Goal: Transaction & Acquisition: Subscribe to service/newsletter

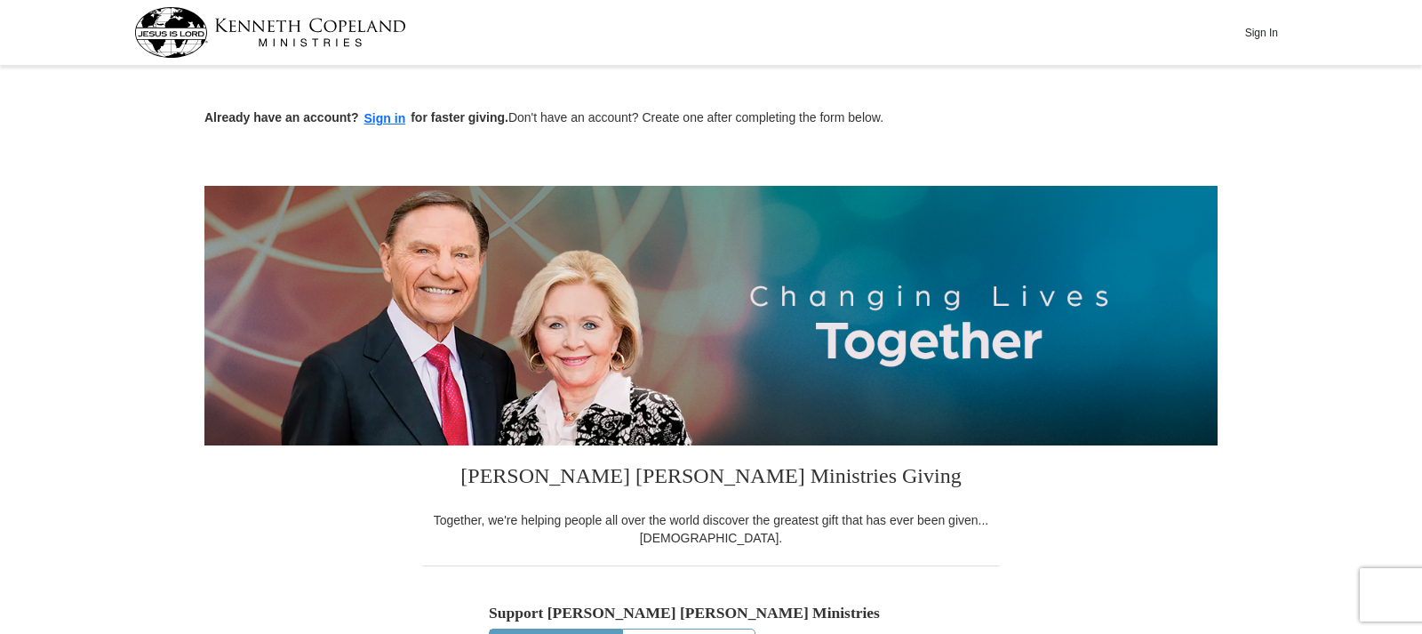
click at [738, 22] on div "Sign In" at bounding box center [711, 32] width 1154 height 65
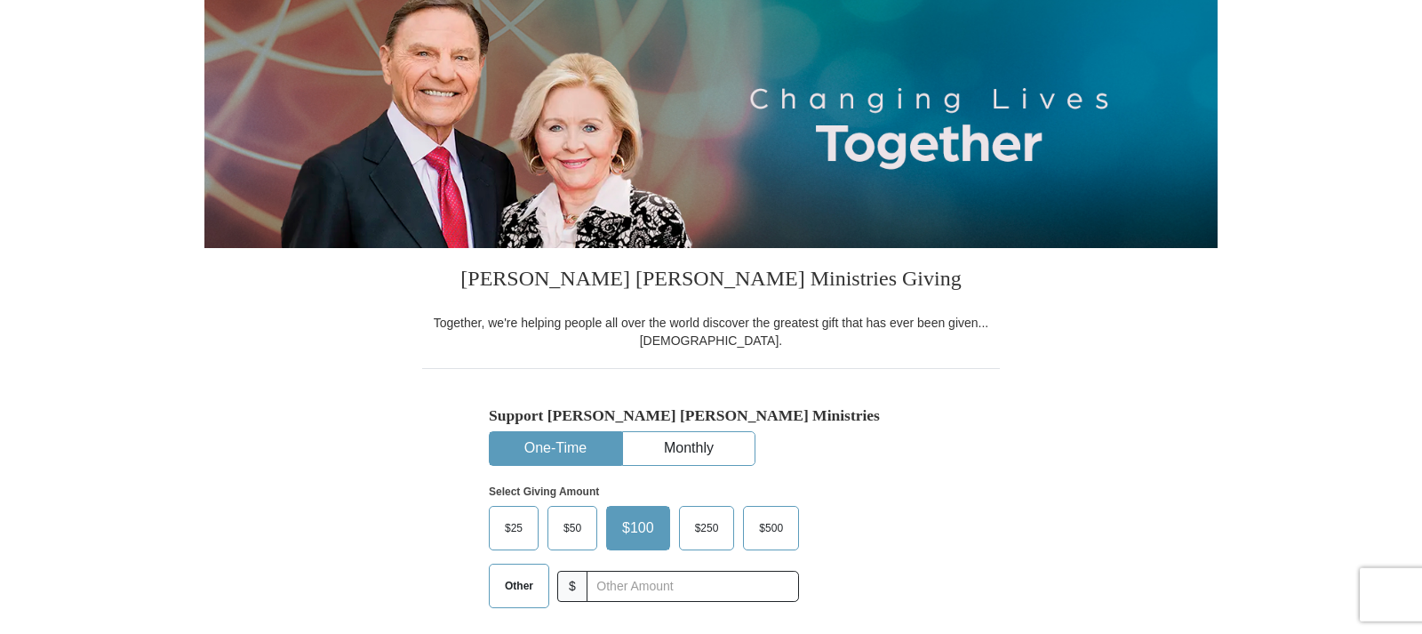
scroll to position [272, 0]
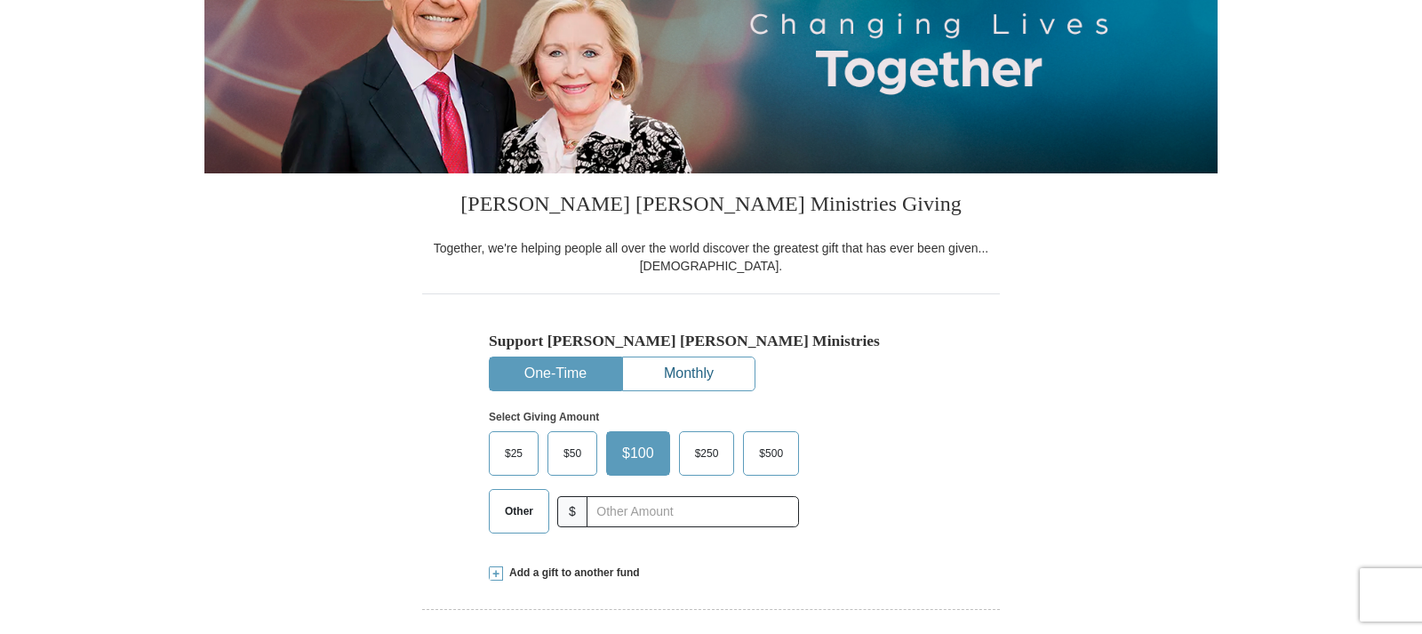
click at [678, 361] on button "Monthly" at bounding box center [689, 373] width 132 height 33
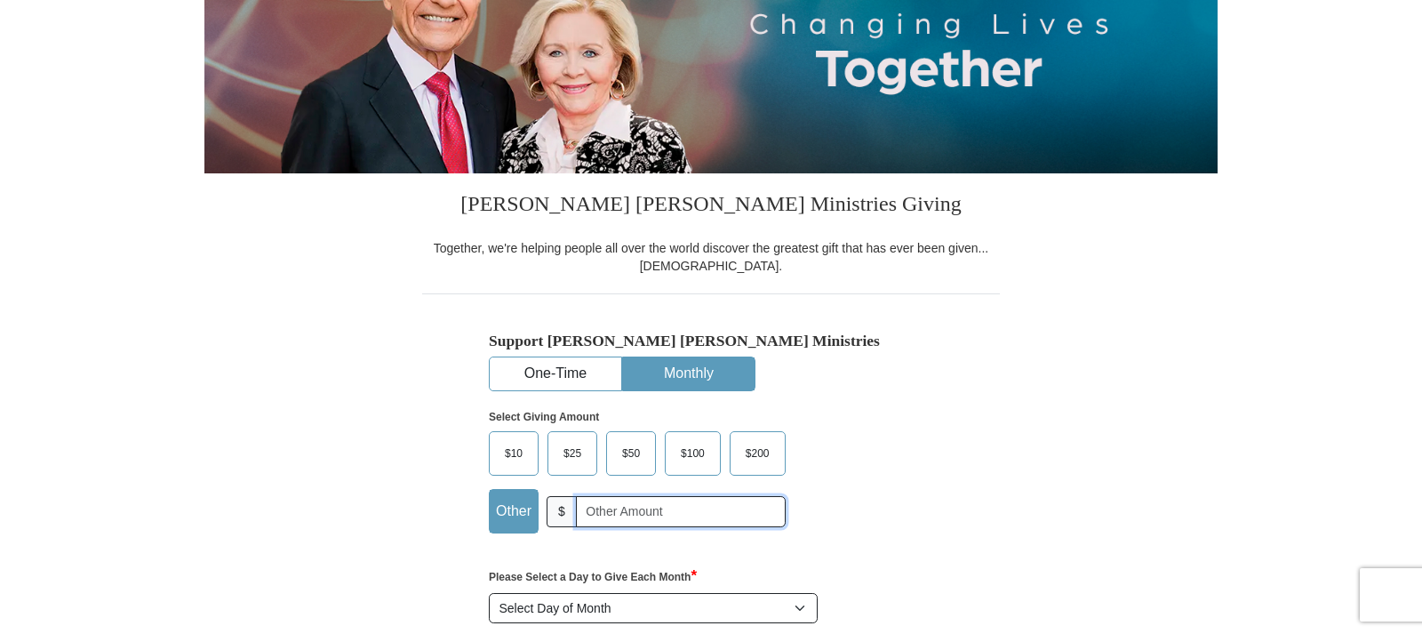
click at [582, 509] on input "text" at bounding box center [681, 511] width 210 height 31
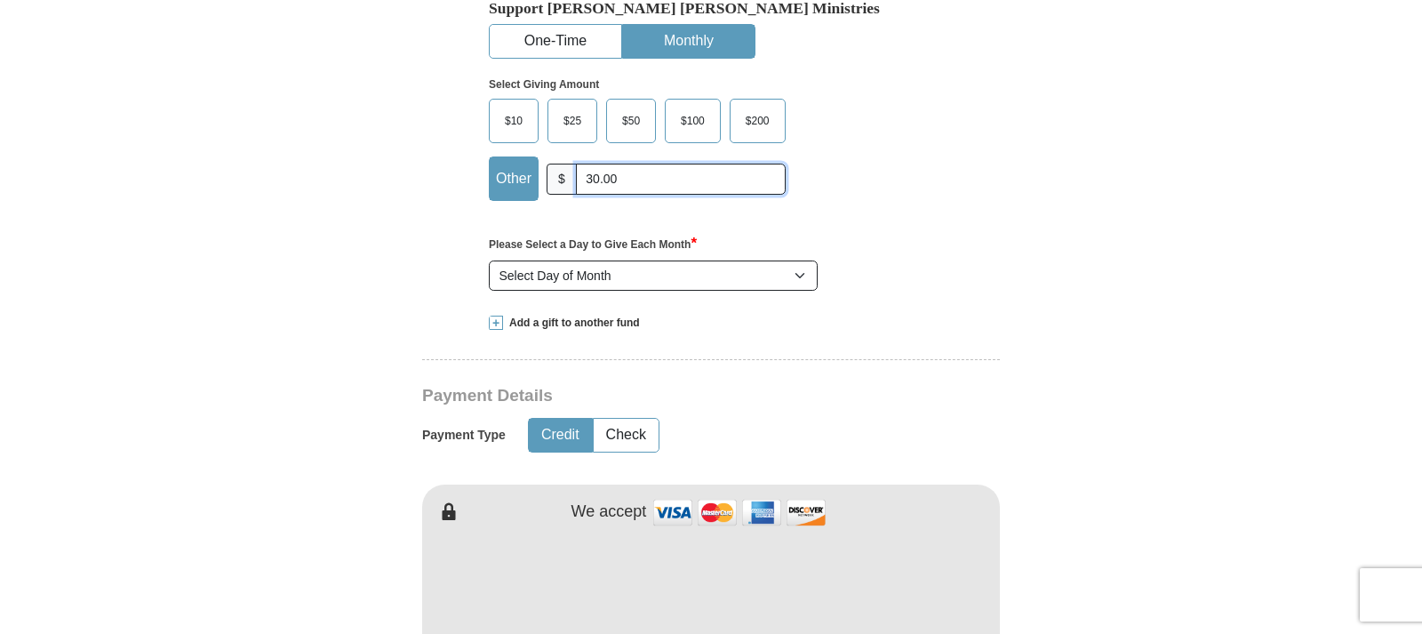
scroll to position [635, 0]
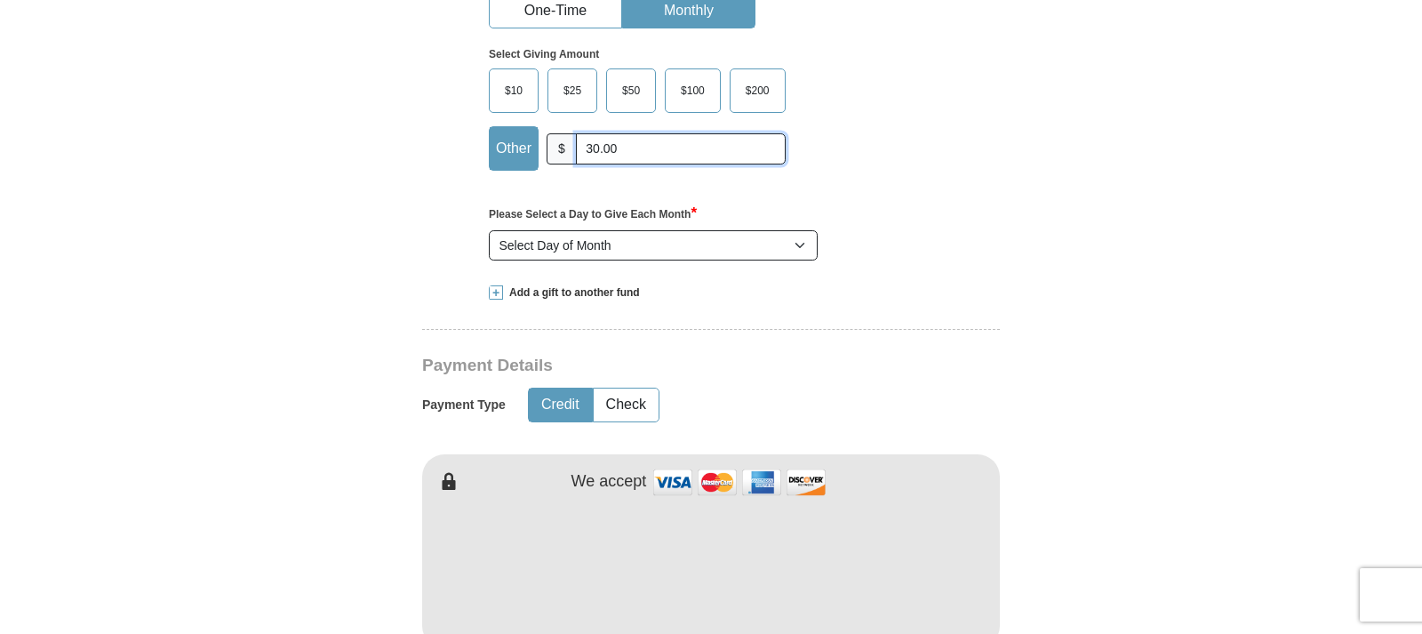
type input "30.00"
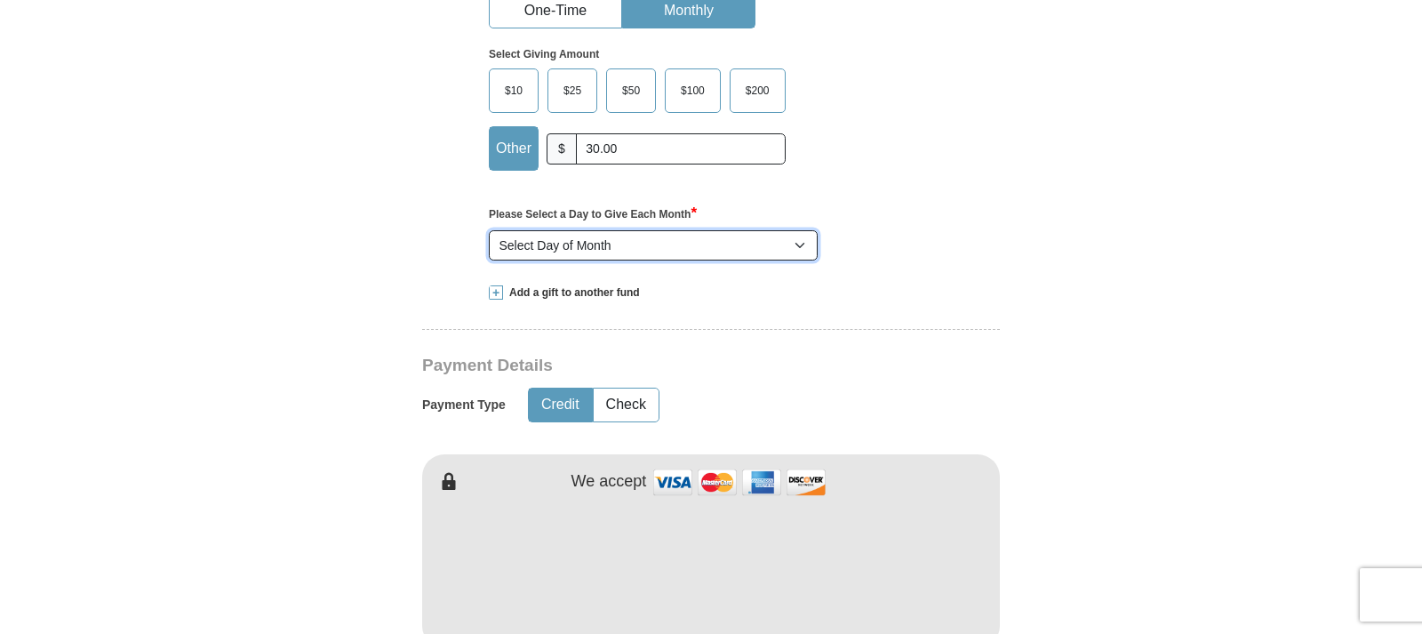
select select "10"
click option "10" at bounding box center [0, 0] width 0 height 0
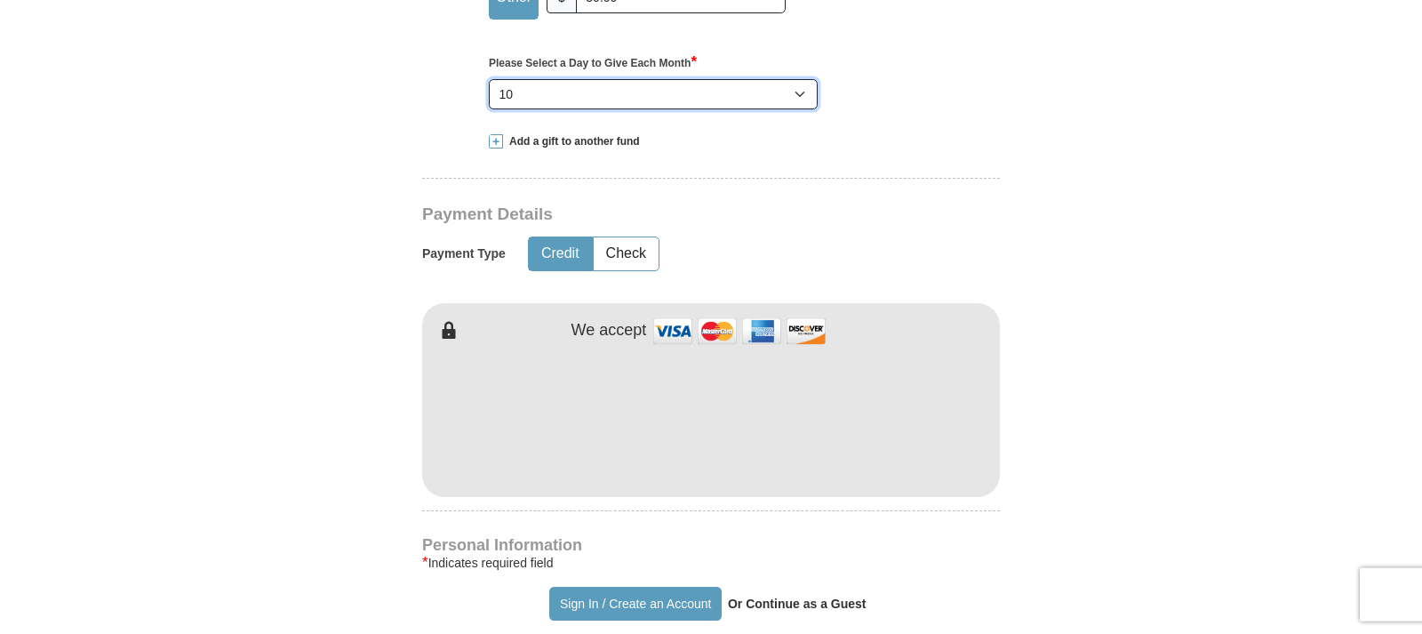
scroll to position [816, 0]
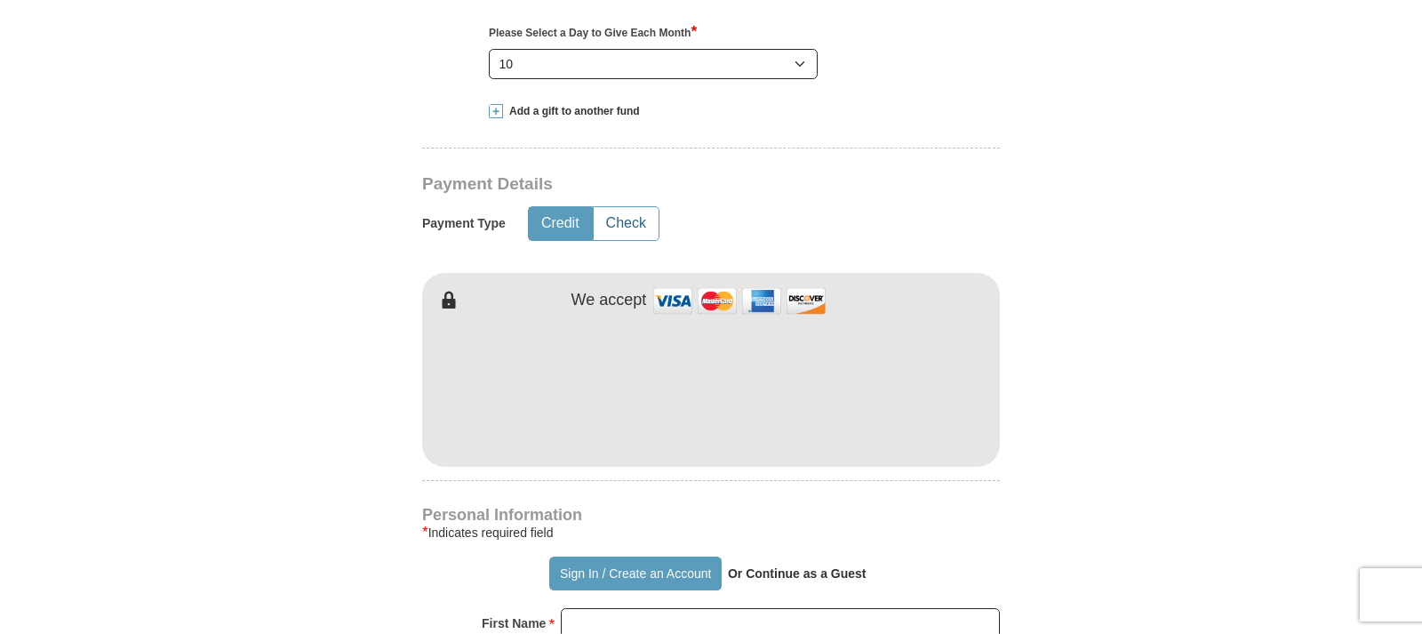
click at [622, 219] on button "Check" at bounding box center [626, 223] width 65 height 33
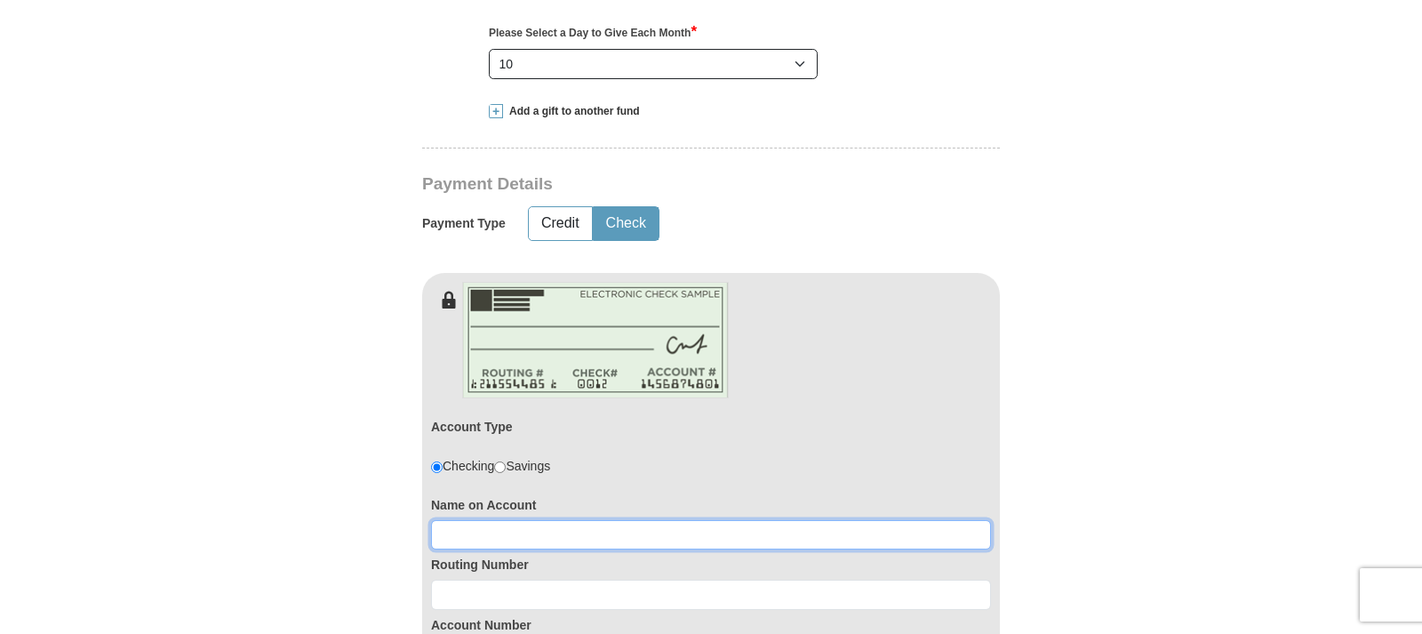
click at [486, 533] on input at bounding box center [711, 535] width 560 height 30
type input "[PERSON_NAME]"
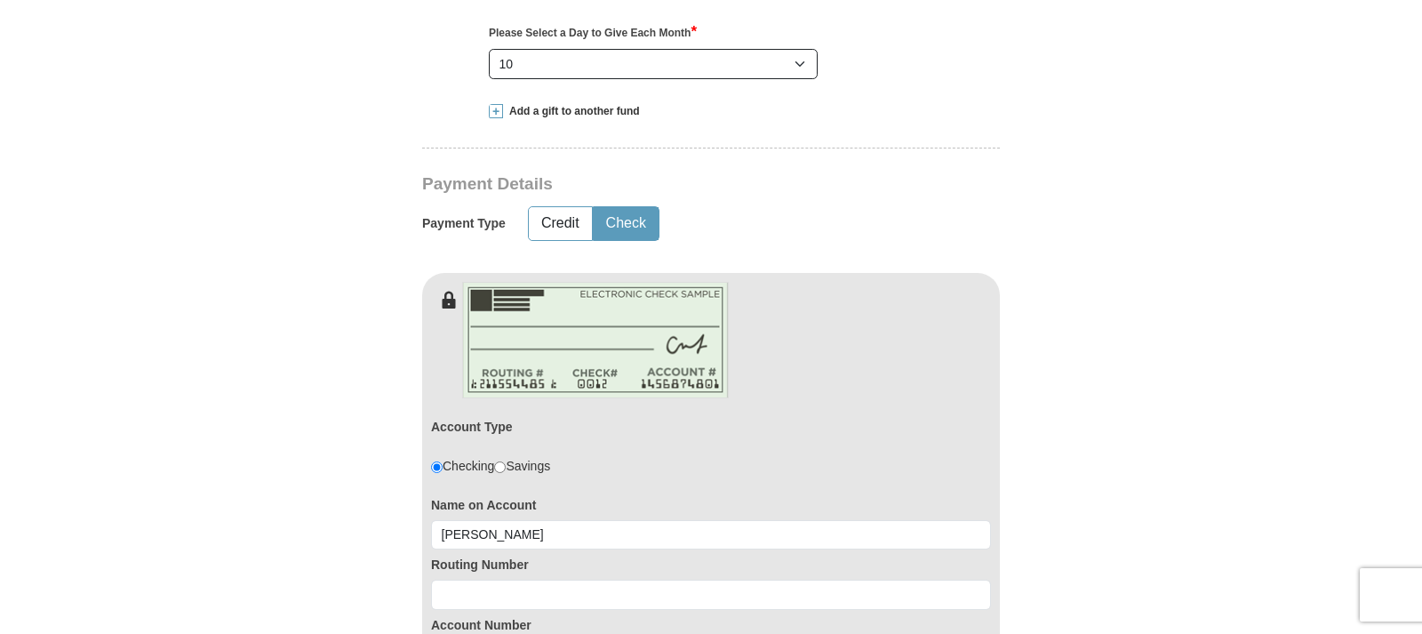
type input "[PERSON_NAME]"
type input "[EMAIL_ADDRESS][DOMAIN_NAME]"
type input "[STREET_ADDRESS]"
type input "Fernley"
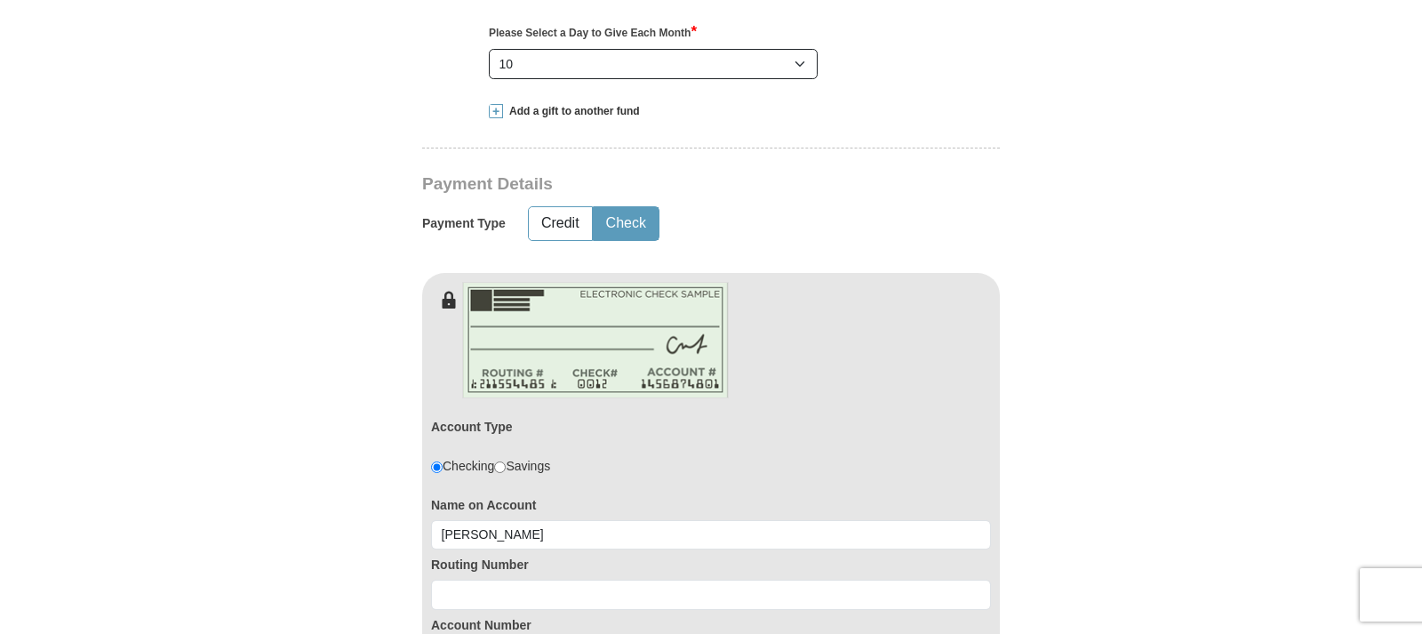
select select "NV"
type input "89408"
type input "7757700726"
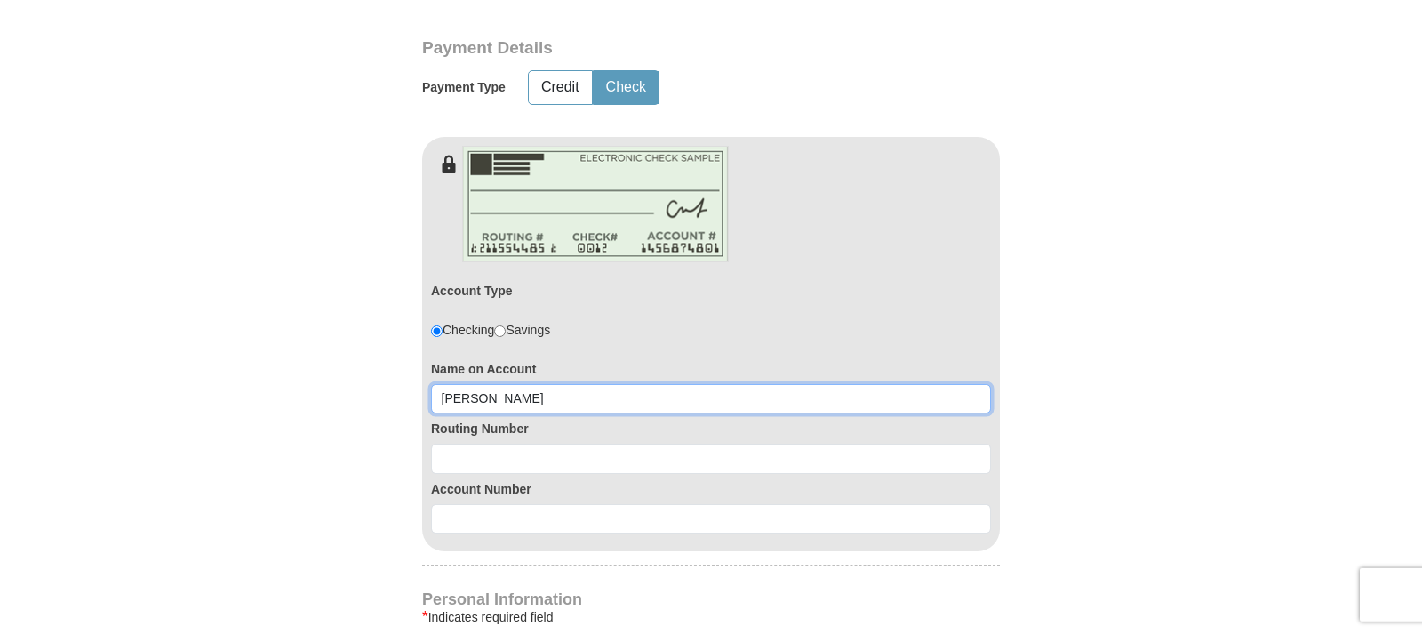
scroll to position [997, 0]
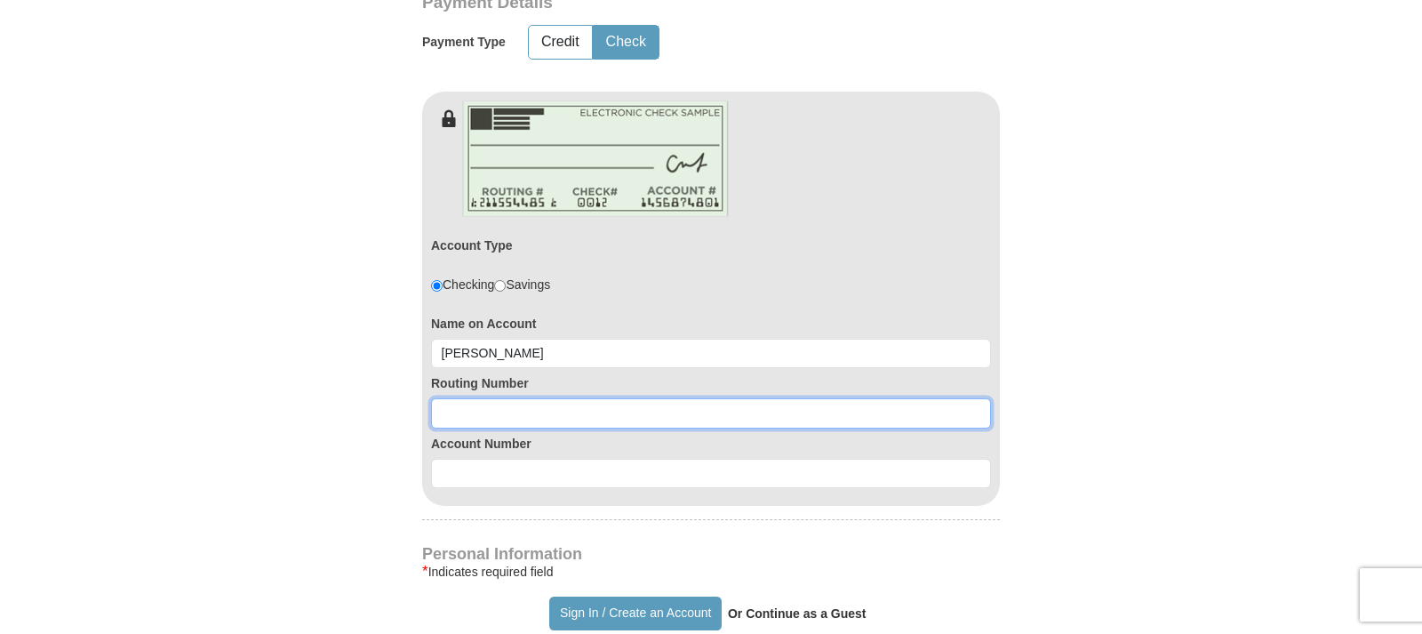
click at [444, 416] on input at bounding box center [711, 413] width 560 height 30
type input "321280143"
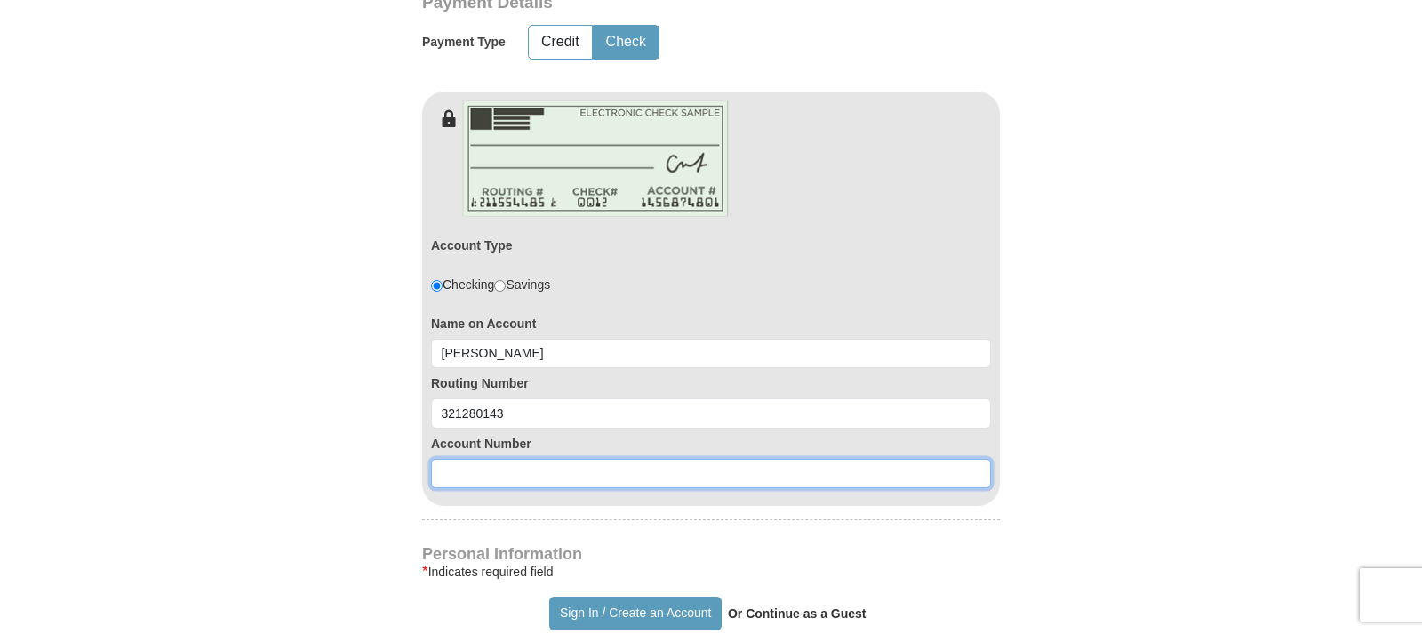
click at [456, 469] on input at bounding box center [711, 474] width 560 height 30
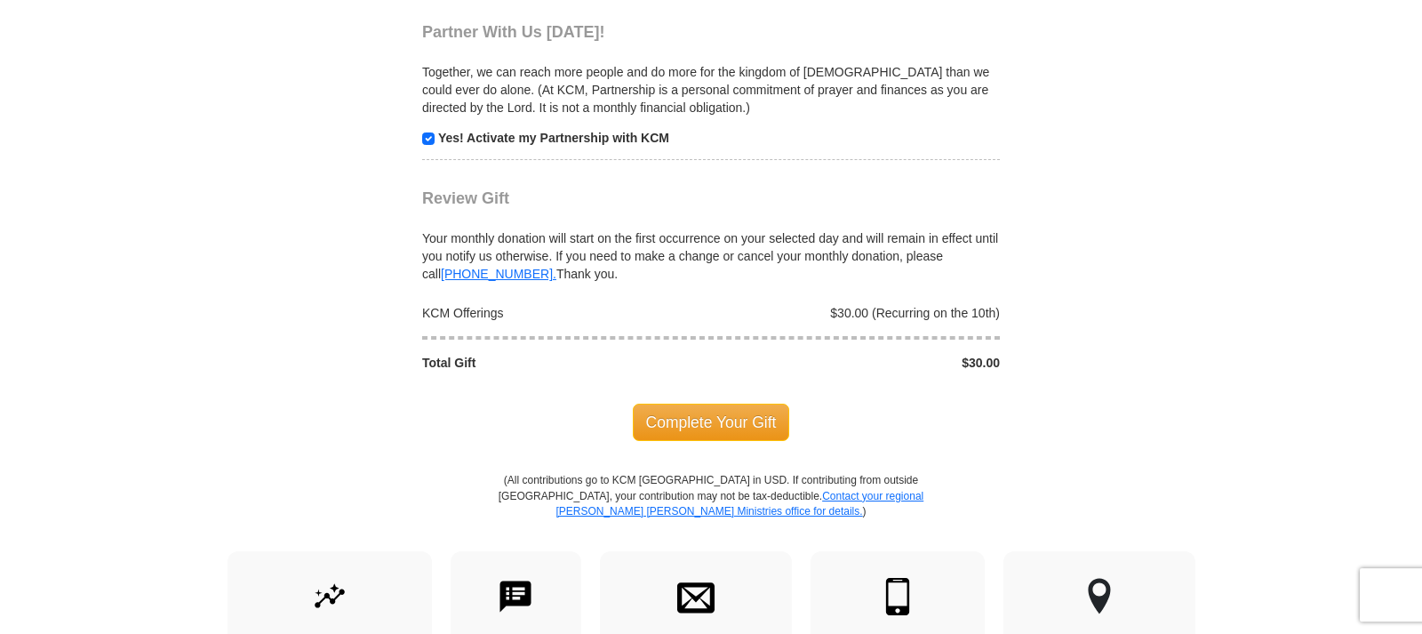
scroll to position [2085, 0]
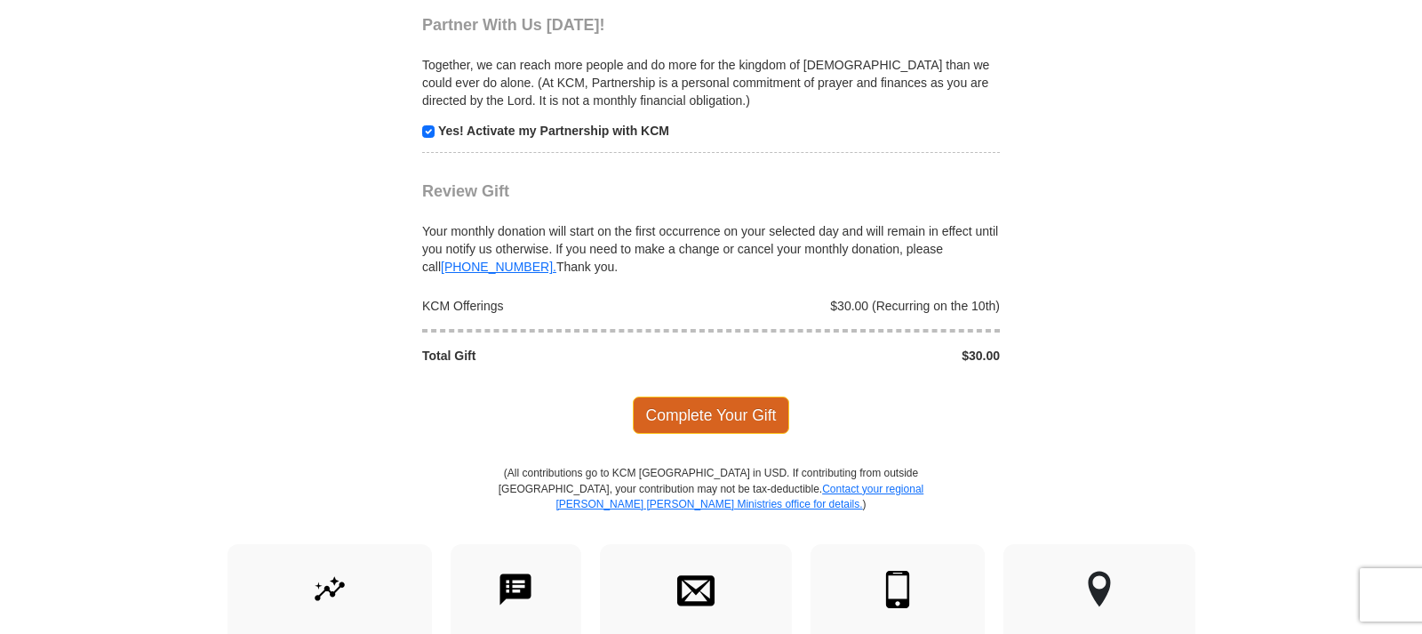
type input "885620966"
click at [689, 412] on span "Complete Your Gift" at bounding box center [711, 414] width 157 height 37
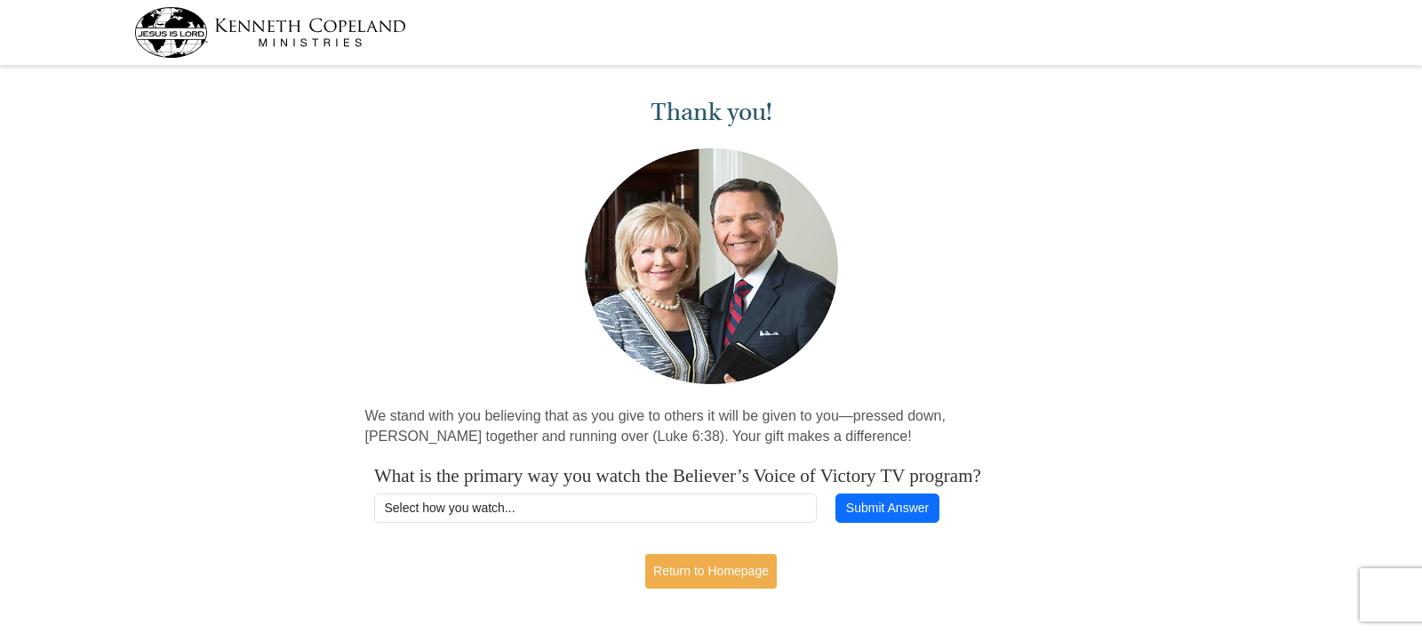
scroll to position [91, 0]
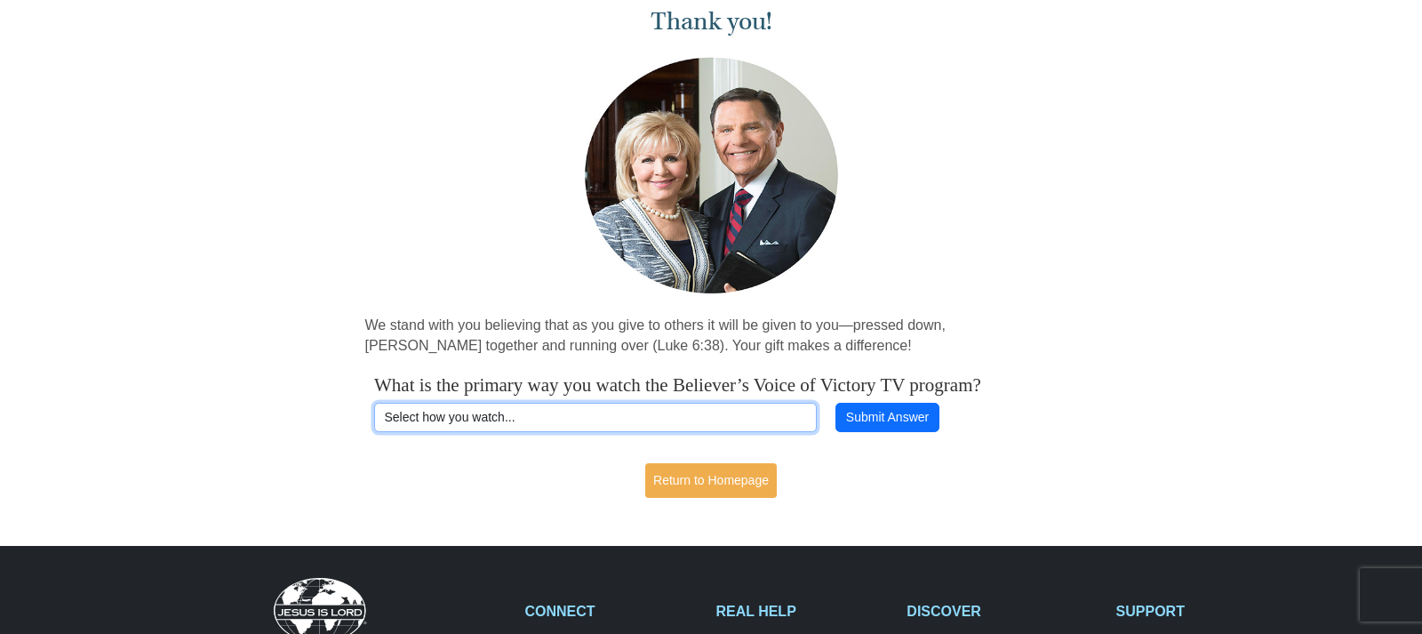
click at [374, 403] on select "Select how you watch... Daystar Morning Daystar Evening KCM.org GoVictory.com V…" at bounding box center [595, 418] width 443 height 30
select select "DAYSTAR-AM"
click option "Daystar Morning" at bounding box center [0, 0] width 0 height 0
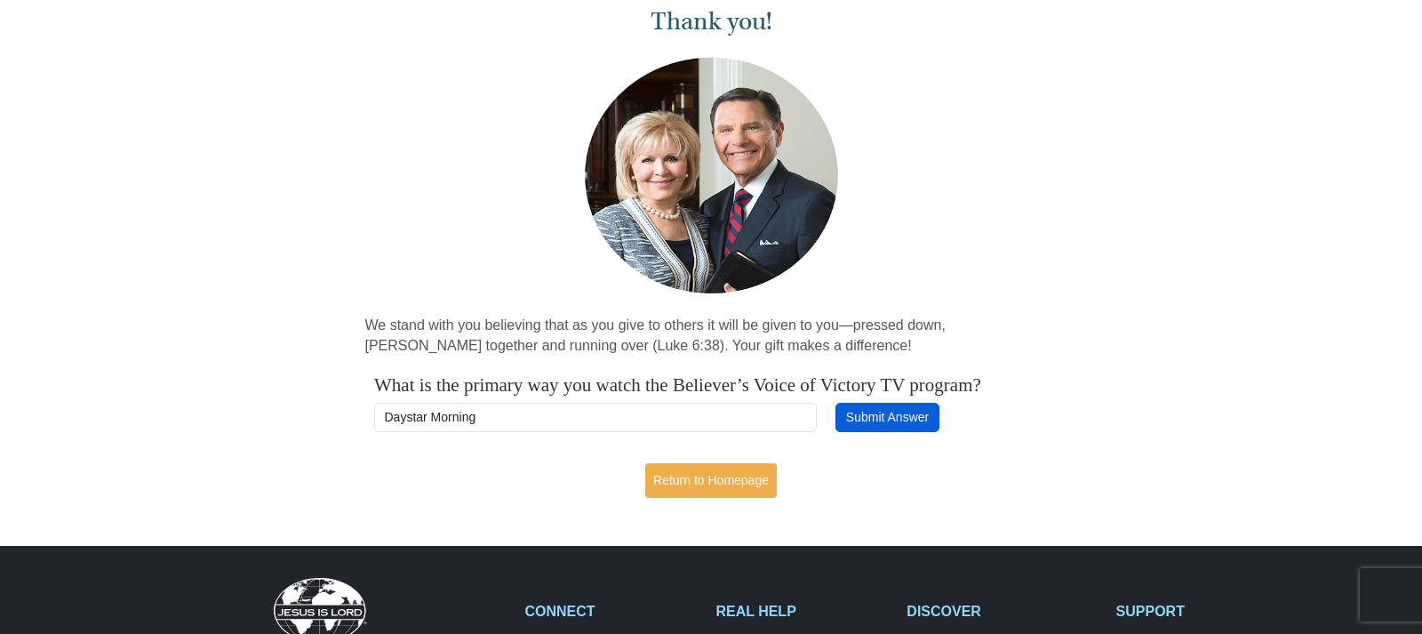
click at [881, 411] on button "Submit Answer" at bounding box center [886, 418] width 103 height 30
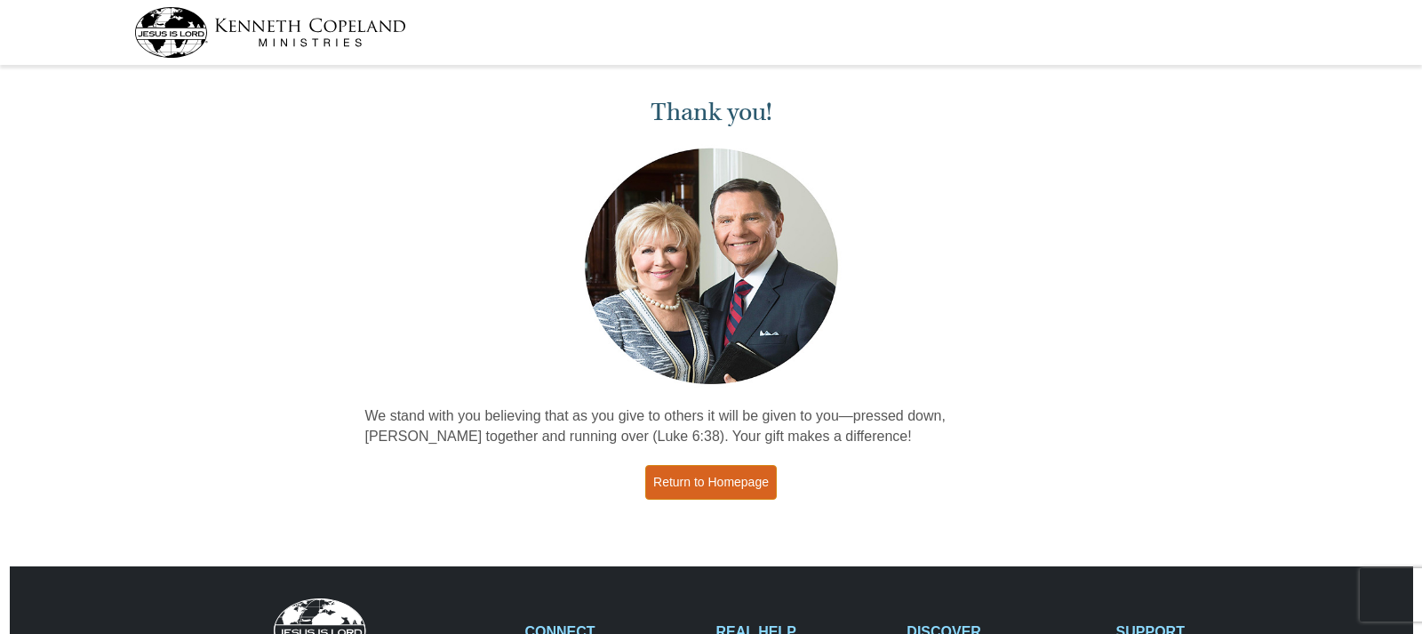
click at [723, 478] on link "Return to Homepage" at bounding box center [711, 482] width 132 height 35
